Goal: Transaction & Acquisition: Subscribe to service/newsletter

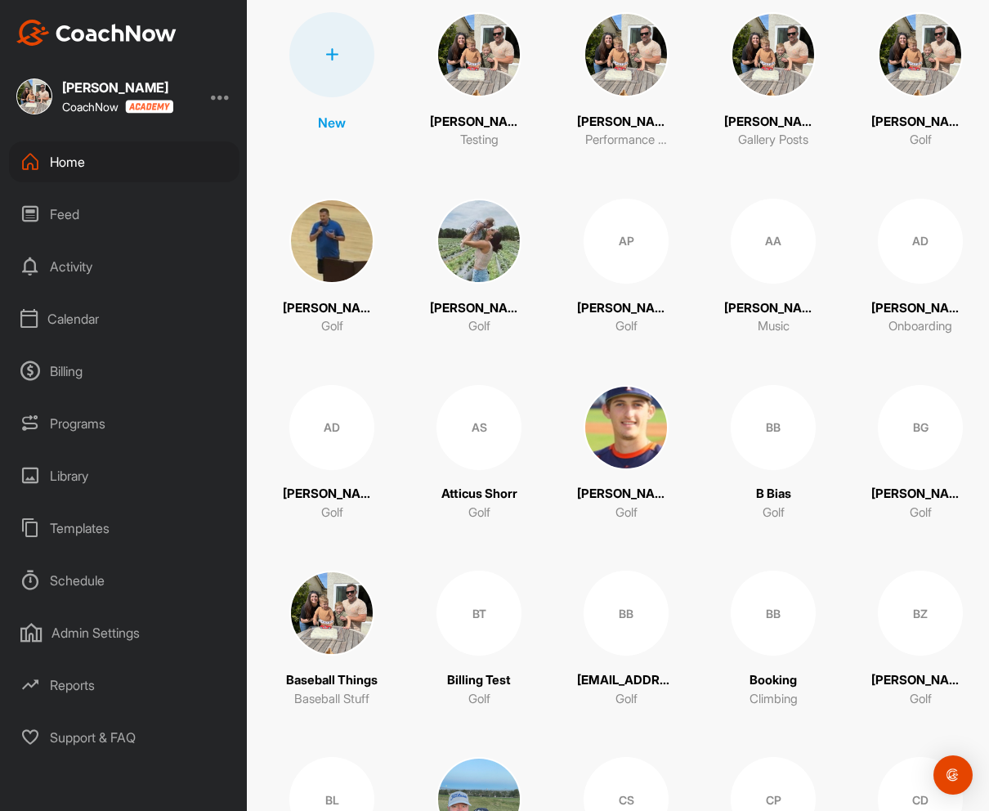
scroll to position [188, 0]
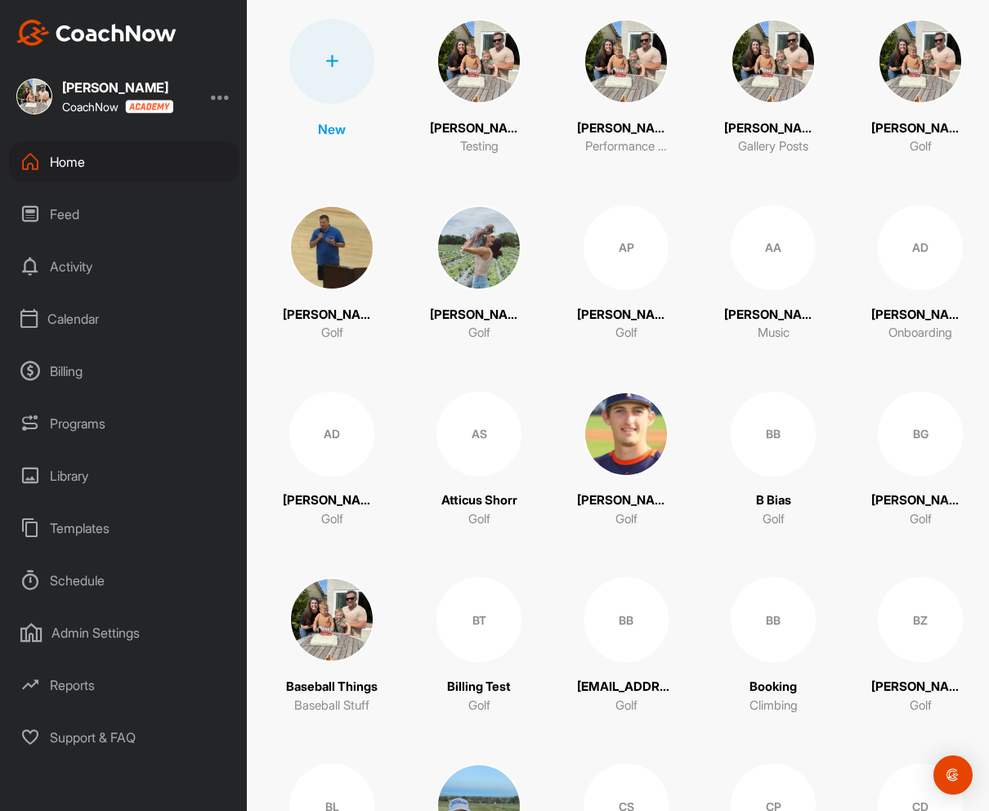
click at [903, 69] on img at bounding box center [920, 61] width 85 height 85
